Goal: Information Seeking & Learning: Learn about a topic

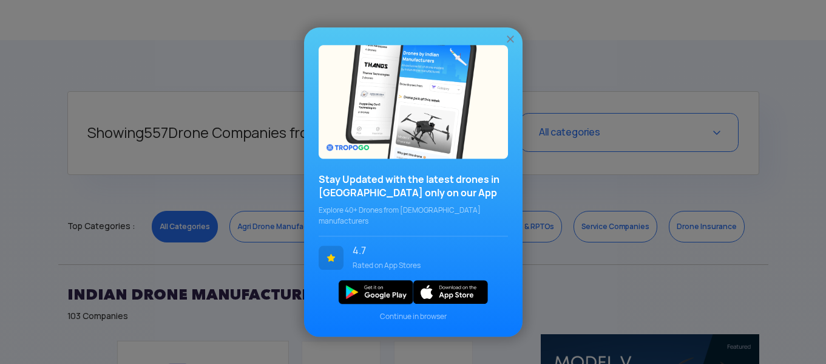
scroll to position [426, 0]
click at [512, 45] on img at bounding box center [511, 39] width 12 height 12
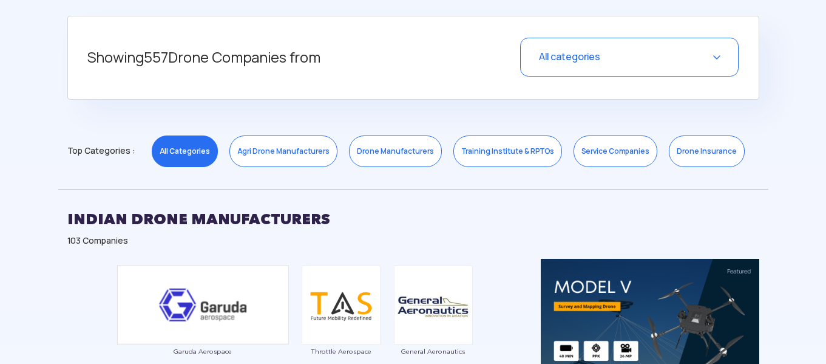
scroll to position [500, 0]
click at [398, 154] on link "Drone Manufacturers" at bounding box center [395, 152] width 93 height 32
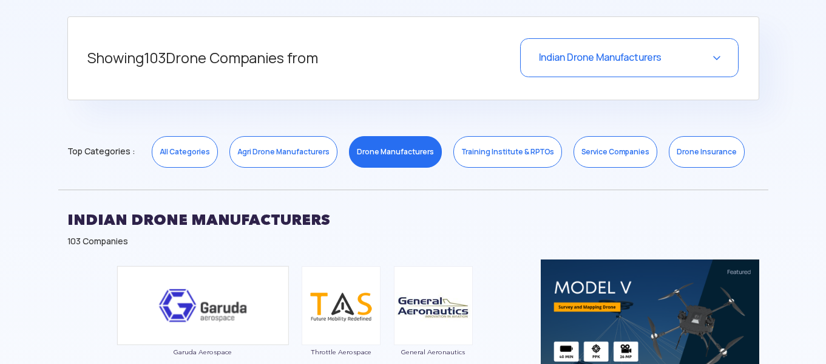
click at [594, 62] on span "Indian Drone Manufacturers" at bounding box center [600, 57] width 123 height 13
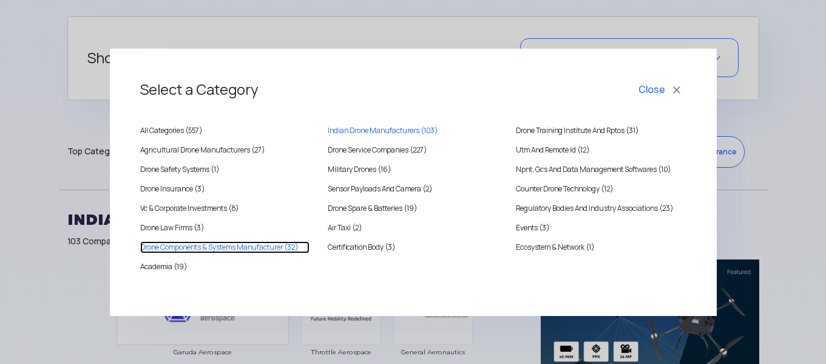
click at [239, 246] on Manufacturer "Drone Components & Systems Manufacturer (32)" at bounding box center [225, 247] width 170 height 12
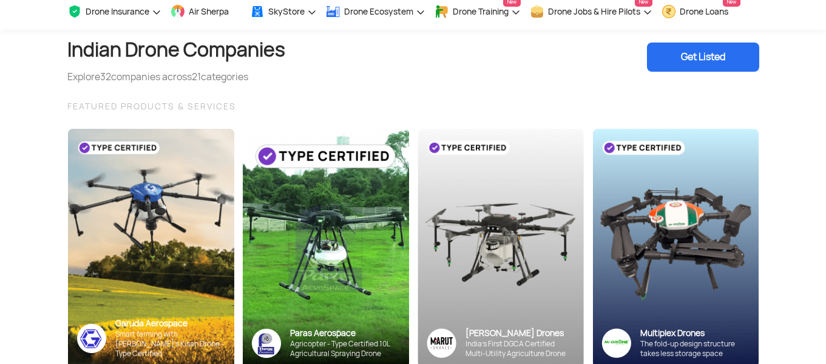
scroll to position [0, 0]
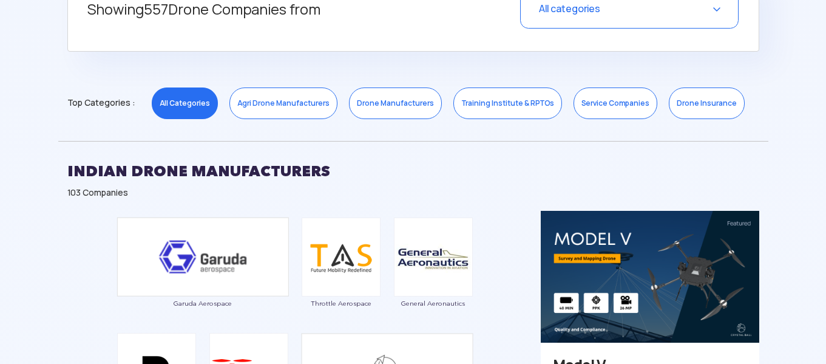
scroll to position [549, 0]
click at [567, 14] on span "All categories" at bounding box center [569, 8] width 61 height 13
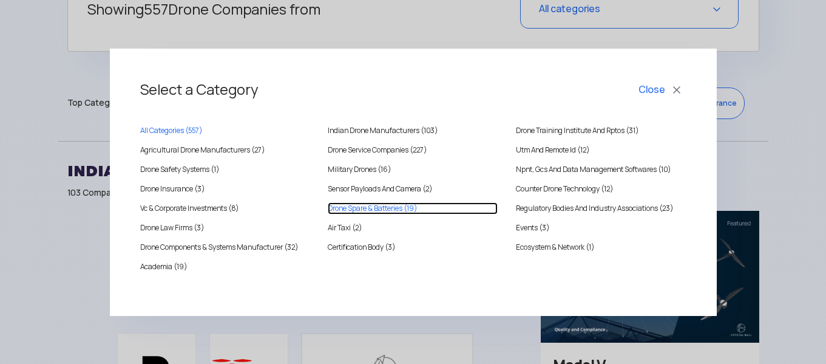
click at [385, 208] on Batteries "Drone Spare & Batteries (19)" at bounding box center [413, 208] width 170 height 12
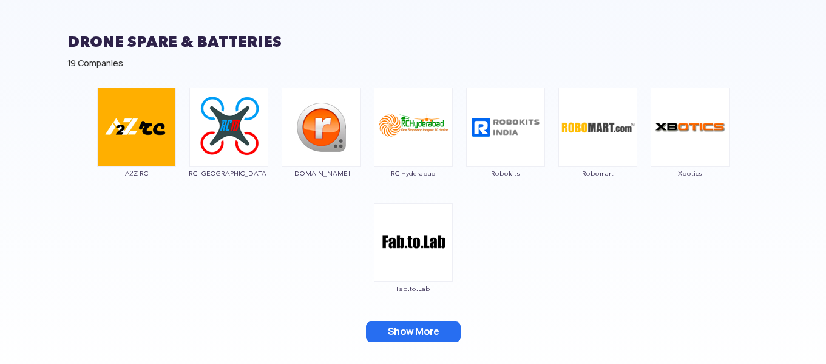
scroll to position [677, 0]
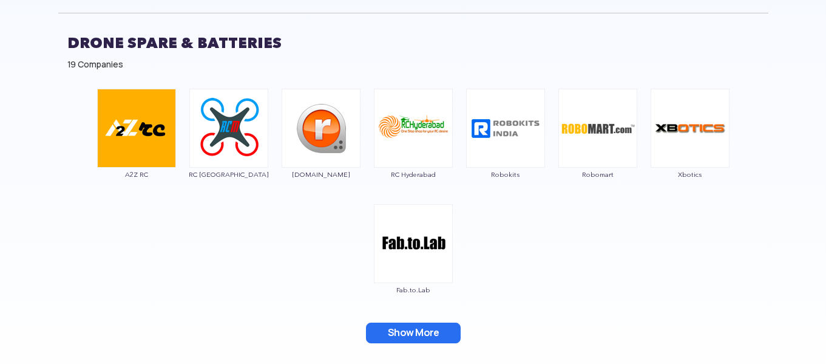
click at [806, 33] on section "Showing 19 Drone Companies from Drone Spare & Batteries Select a Category Close…" at bounding box center [413, 99] width 826 height 621
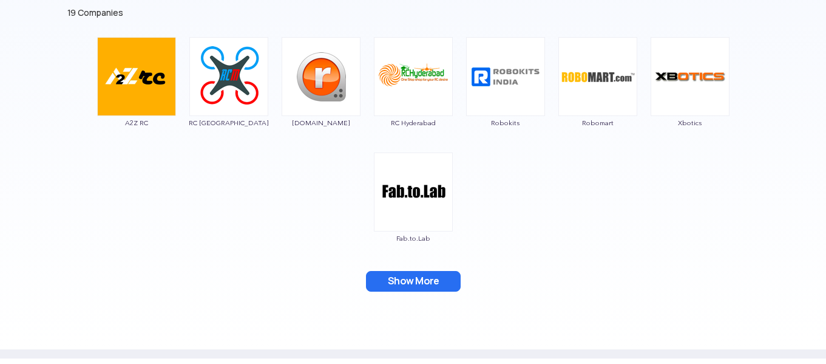
scroll to position [727, 0]
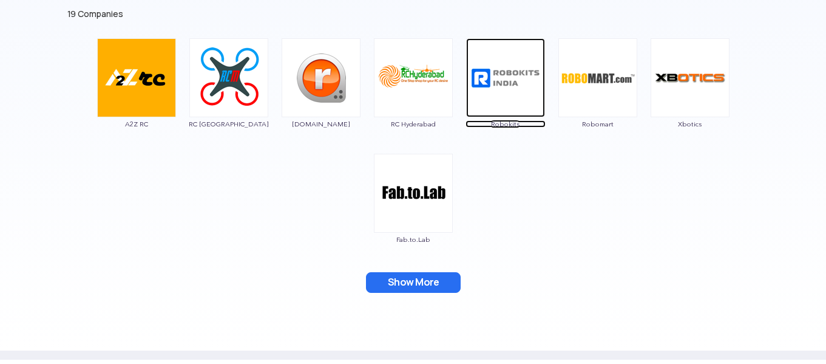
drag, startPoint x: 421, startPoint y: 103, endPoint x: 472, endPoint y: 46, distance: 77.0
click at [472, 46] on img at bounding box center [505, 77] width 79 height 79
